Goal: Information Seeking & Learning: Check status

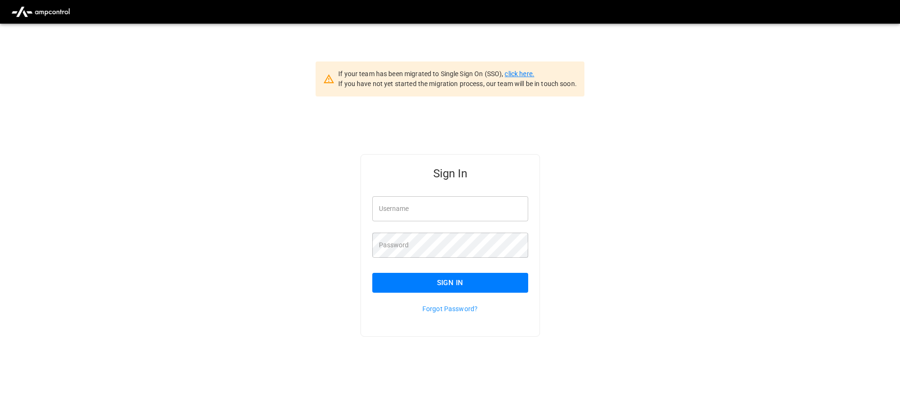
click at [524, 74] on link "click here." at bounding box center [519, 74] width 29 height 8
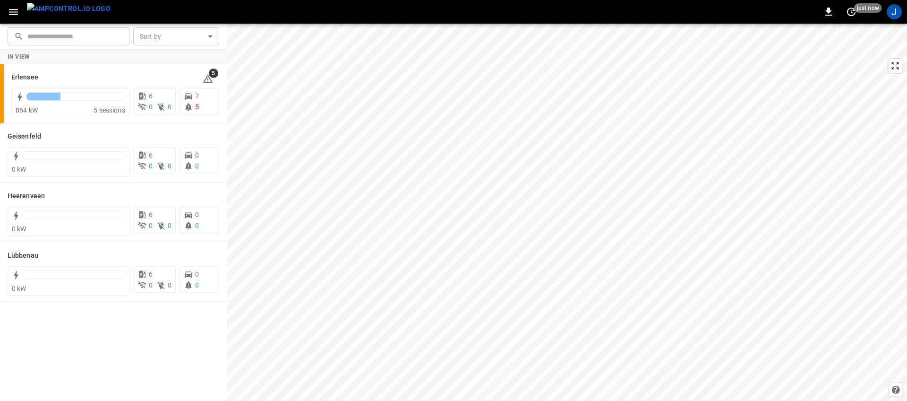
click at [0, 11] on div "0 just now J" at bounding box center [453, 12] width 907 height 24
click at [3, 12] on div "0 just now J" at bounding box center [453, 12] width 907 height 24
click at [9, 10] on icon "button" at bounding box center [14, 12] width 12 height 12
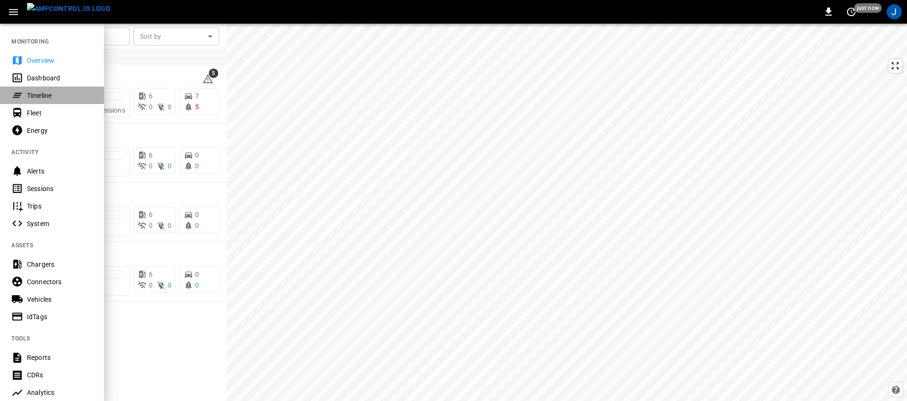
click at [48, 101] on div "Timeline" at bounding box center [52, 94] width 104 height 17
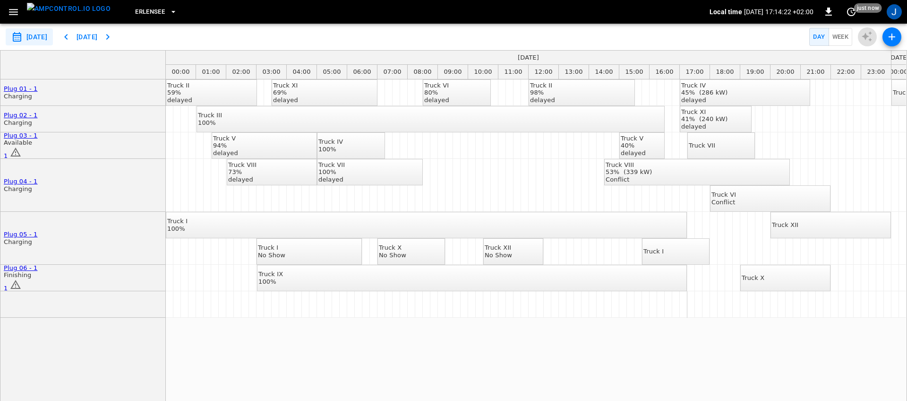
click at [726, 125] on div "delayed" at bounding box center [705, 127] width 47 height 8
click at [888, 35] on icon "button" at bounding box center [892, 36] width 11 height 11
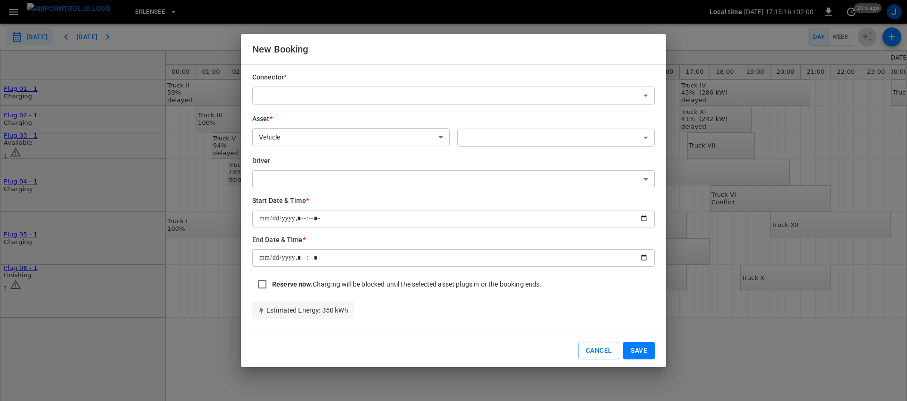
type input "**********"
click at [597, 358] on button "Cancel" at bounding box center [599, 350] width 41 height 17
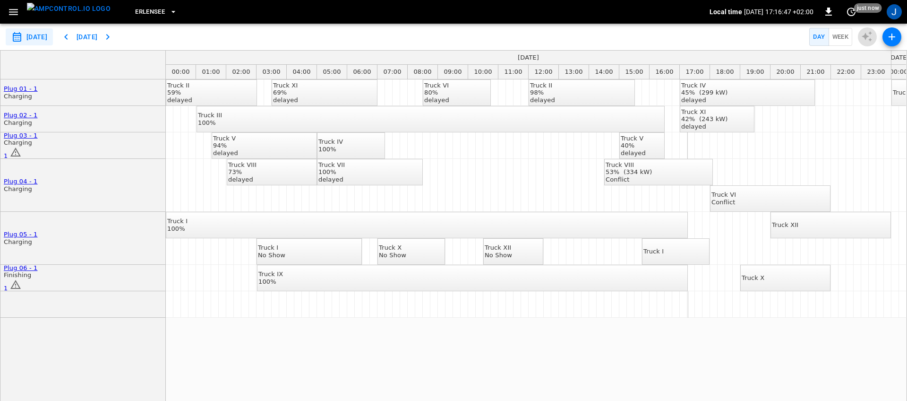
click at [708, 378] on div "Truck II 59% delayed Truck XI 69% delayed Truck VI 80% delayed Truck II 98% del…" at bounding box center [536, 245] width 741 height 332
